Goal: Transaction & Acquisition: Obtain resource

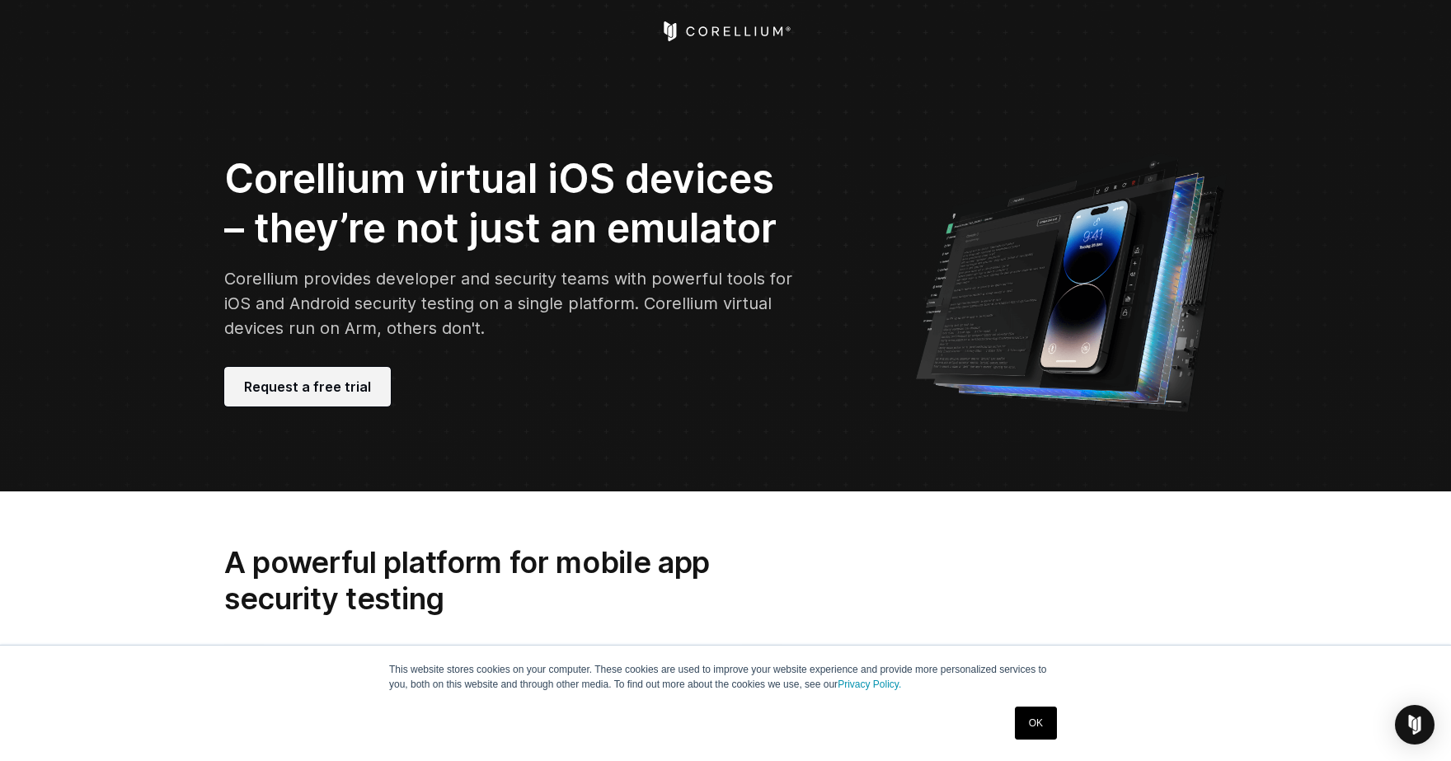
click at [350, 381] on span "Request a free trial" at bounding box center [307, 387] width 127 height 20
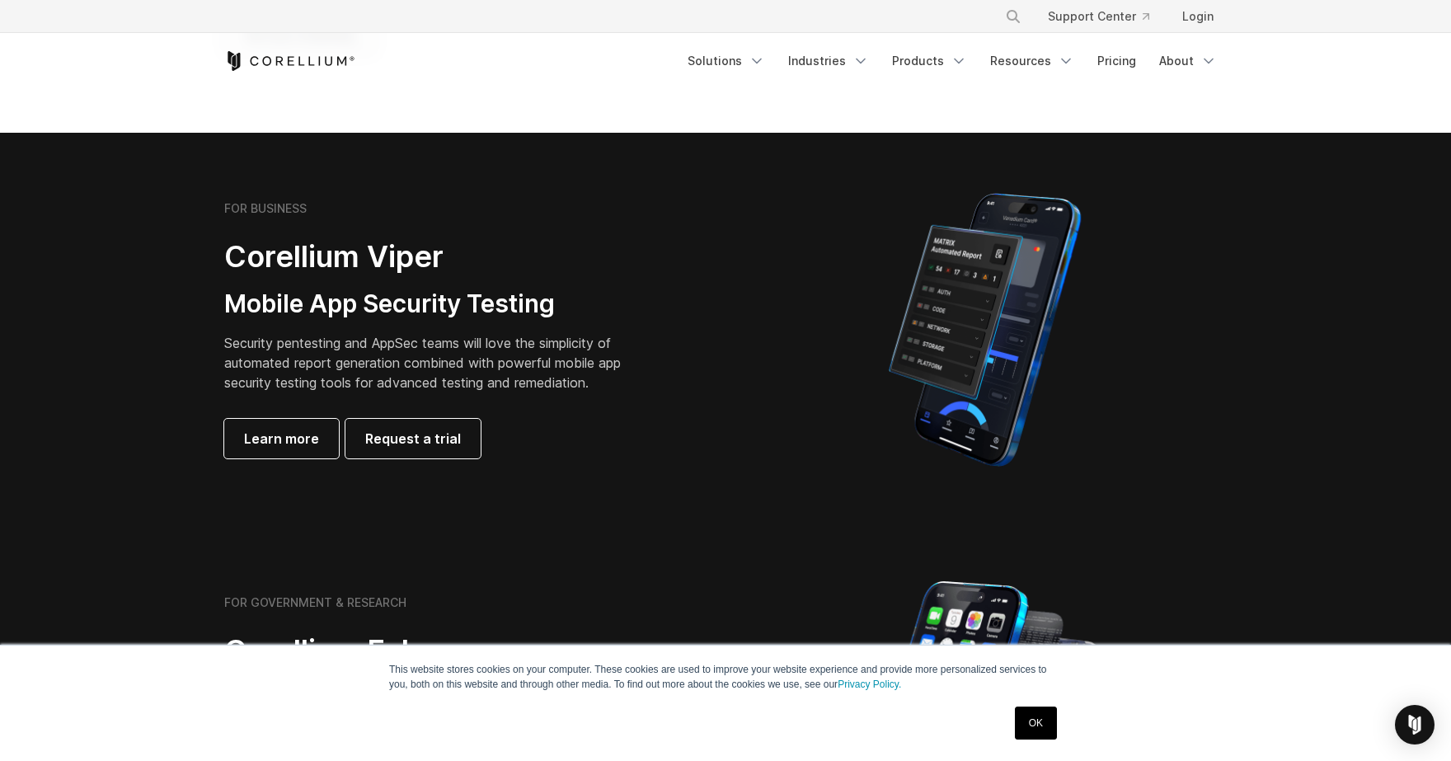
scroll to position [294, 0]
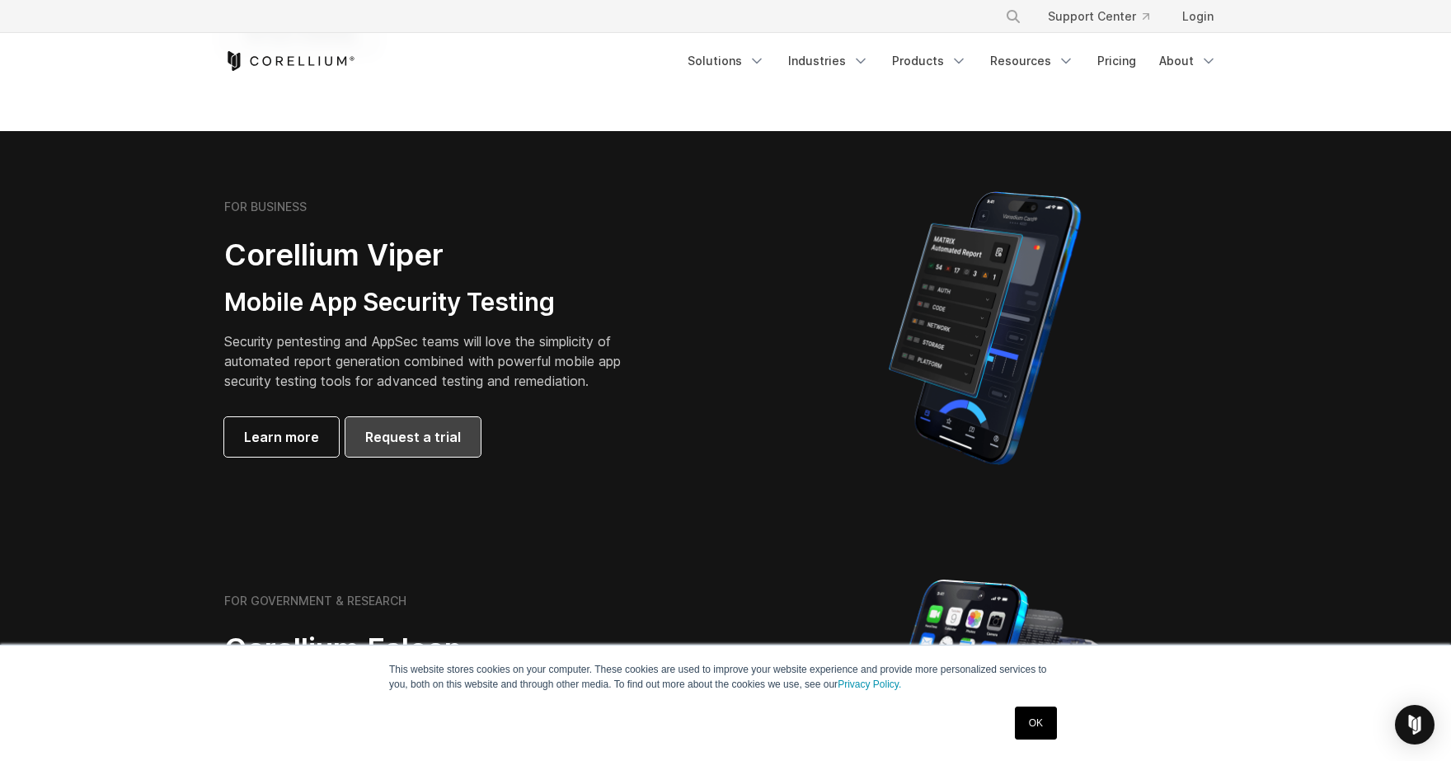
click at [424, 445] on span "Request a trial" at bounding box center [413, 437] width 96 height 20
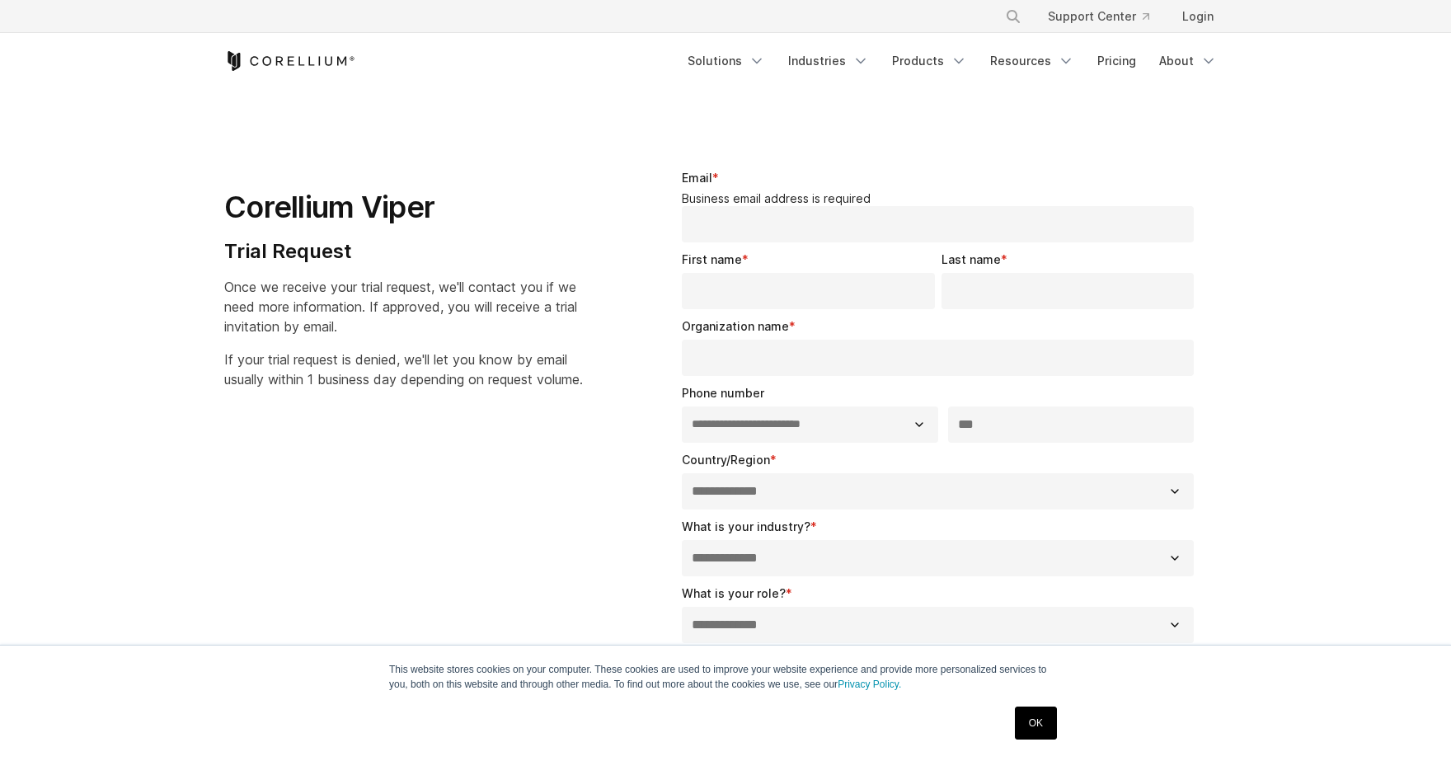
select select "**"
